Goal: Task Accomplishment & Management: Use online tool/utility

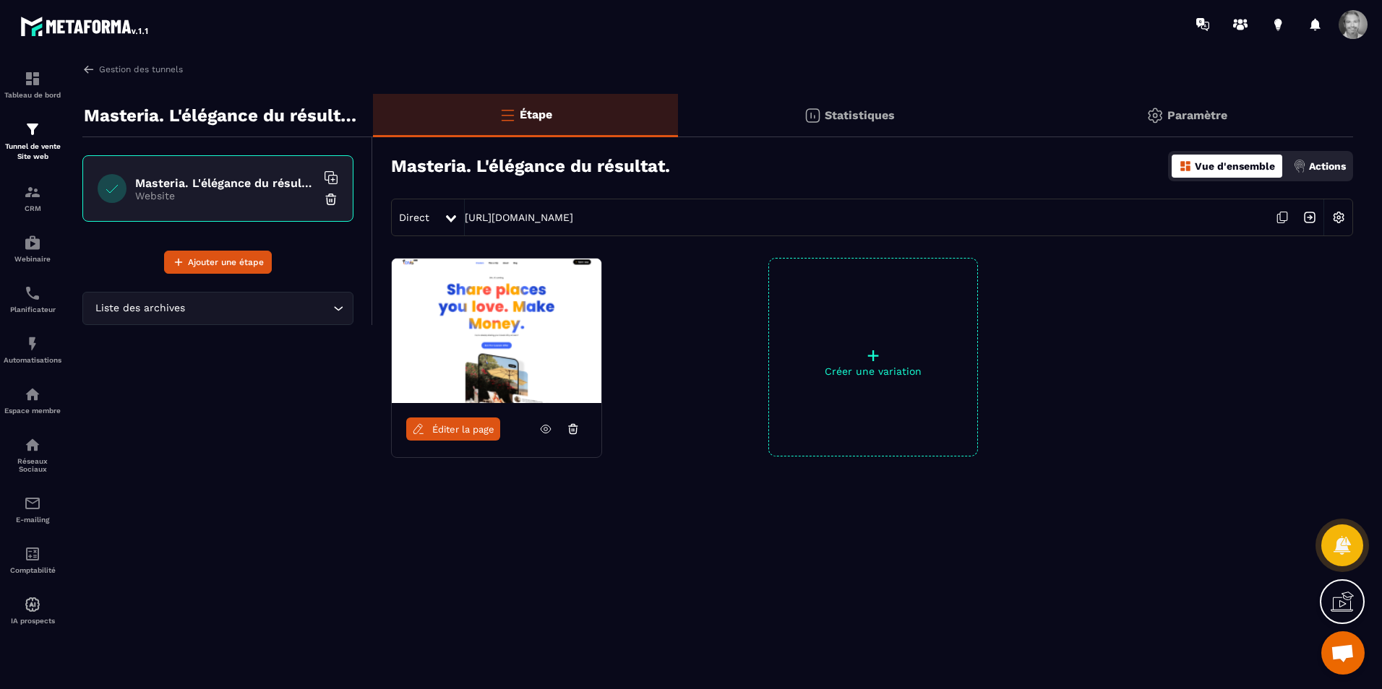
click at [573, 434] on icon at bounding box center [572, 431] width 7 height 6
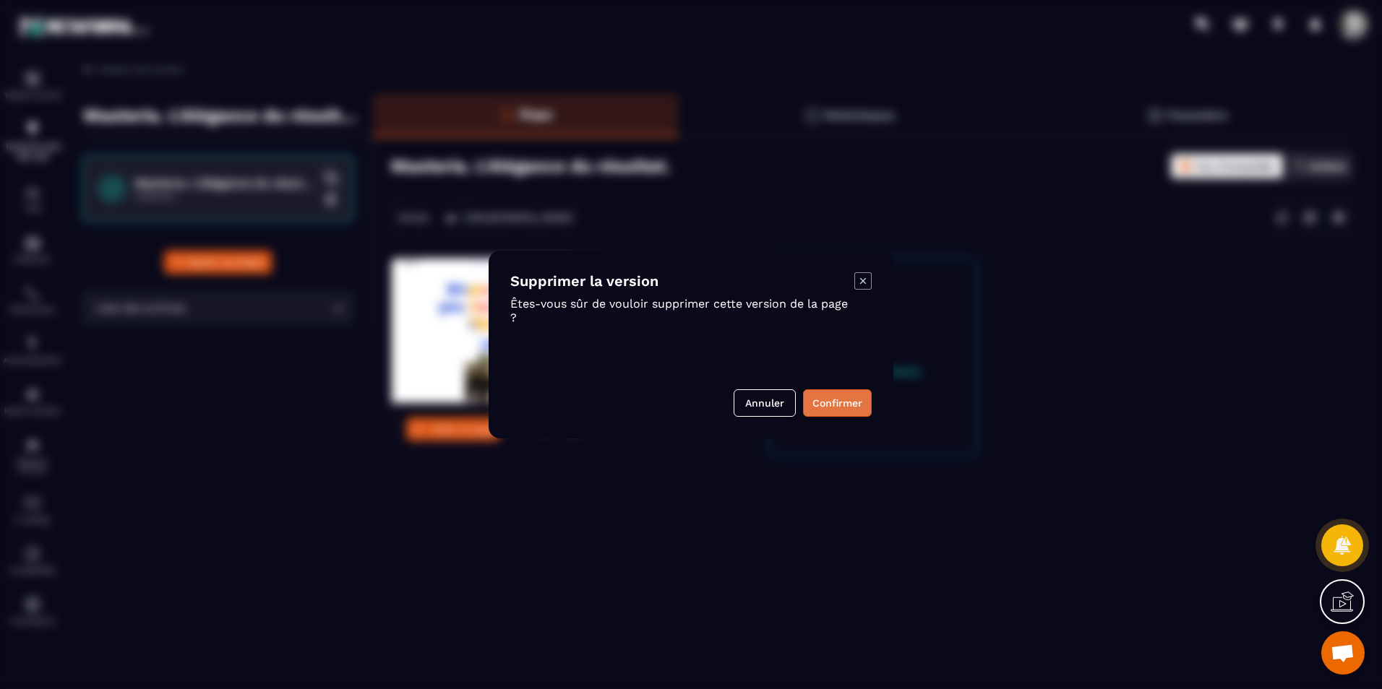
click at [827, 403] on button "Confirmer" at bounding box center [837, 403] width 69 height 27
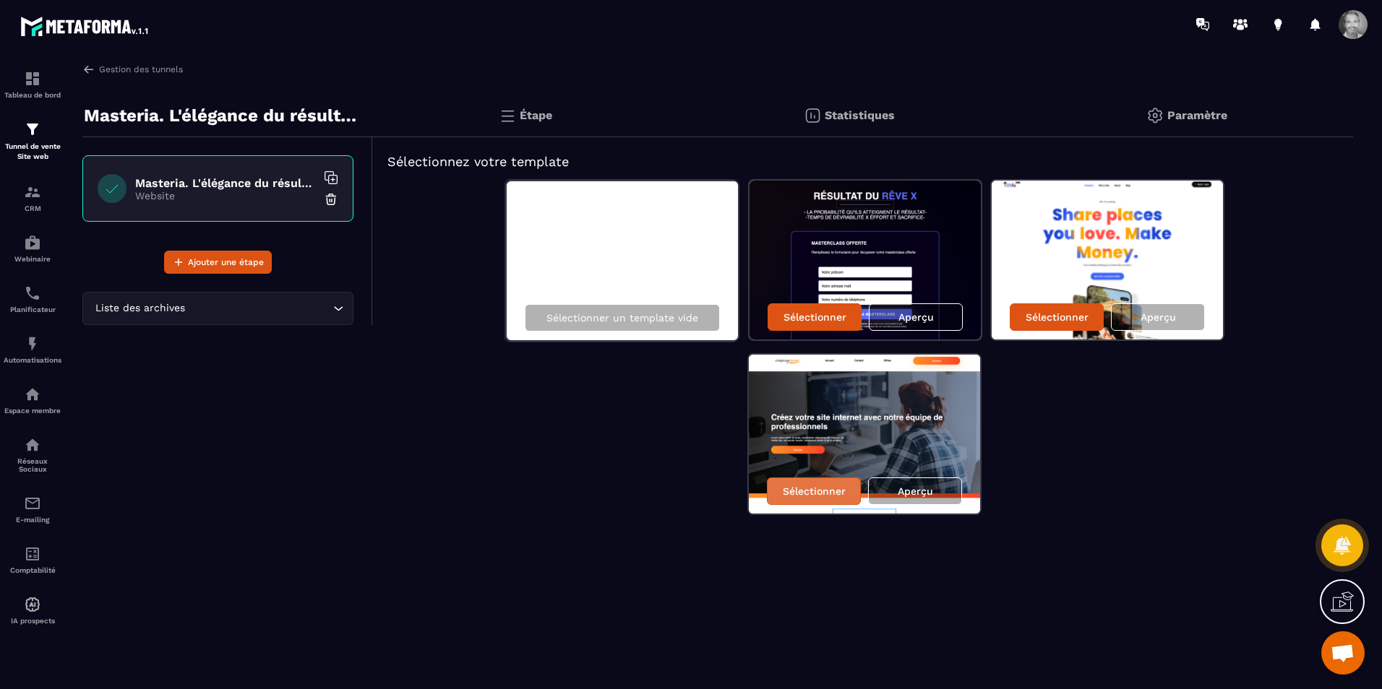
click at [821, 493] on p "Sélectionner" at bounding box center [814, 492] width 63 height 12
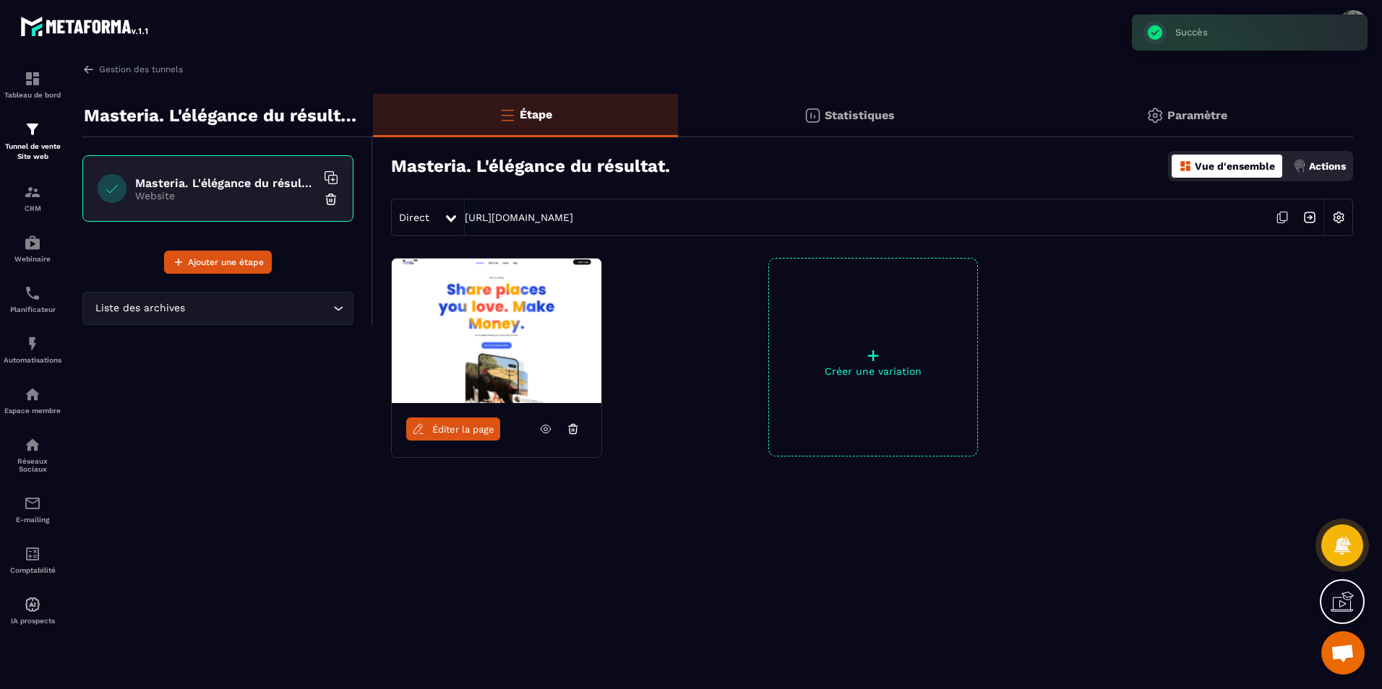
click at [480, 436] on link "Éditer la page" at bounding box center [453, 429] width 94 height 23
